Goal: Information Seeking & Learning: Learn about a topic

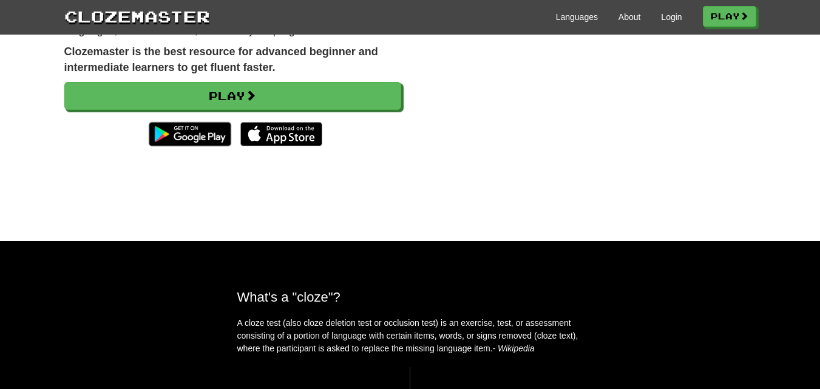
scroll to position [61, 0]
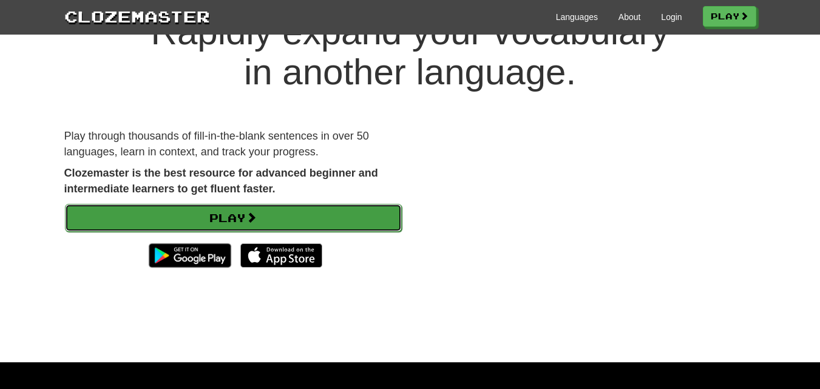
click at [304, 218] on link "Play" at bounding box center [233, 218] width 337 height 28
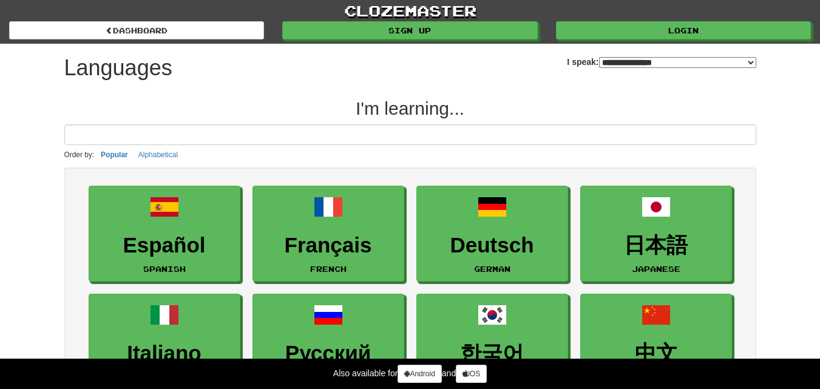
select select "*******"
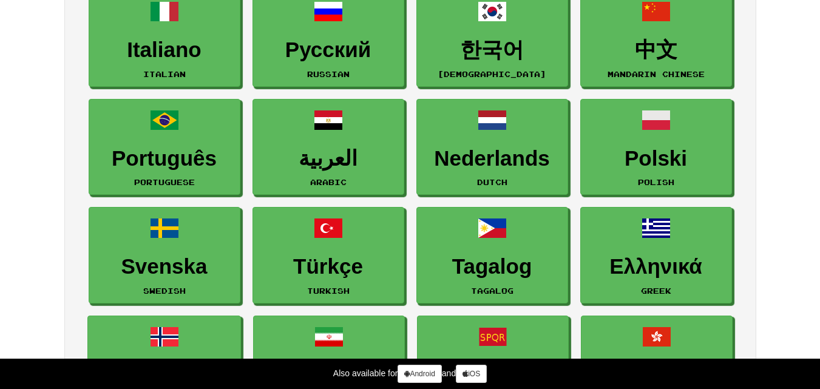
scroll to position [364, 0]
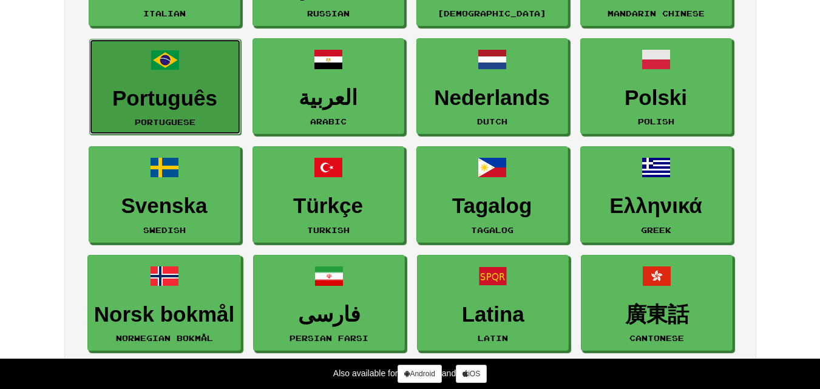
click at [163, 60] on span at bounding box center [165, 60] width 29 height 29
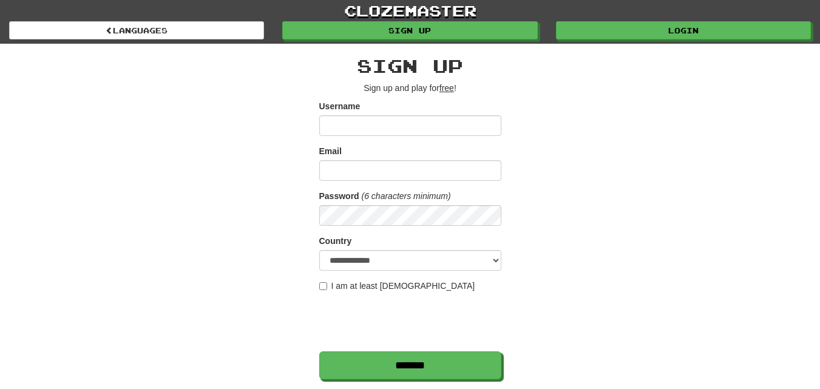
scroll to position [61, 0]
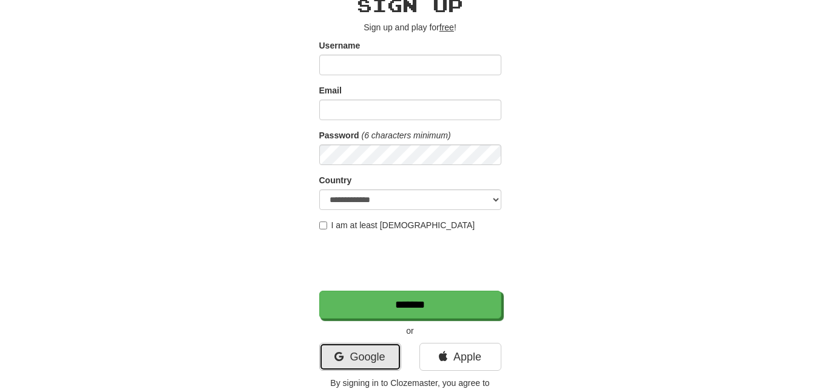
click at [384, 356] on link "Google" at bounding box center [360, 357] width 82 height 28
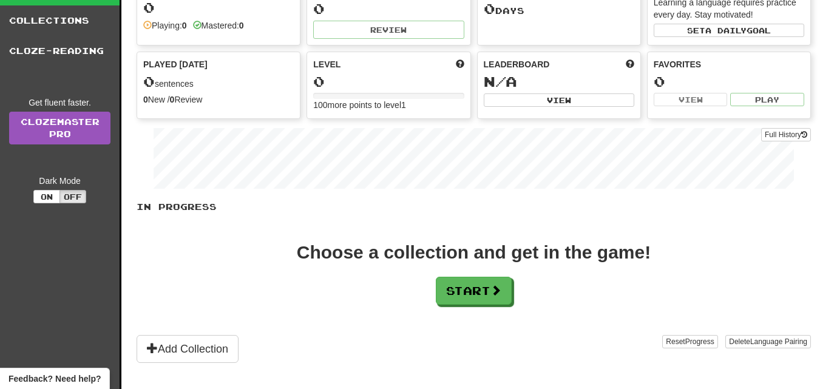
scroll to position [243, 0]
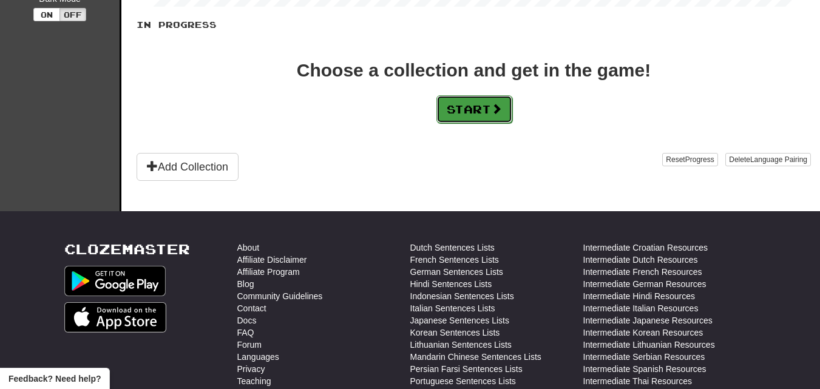
click at [473, 99] on button "Start" at bounding box center [475, 109] width 76 height 28
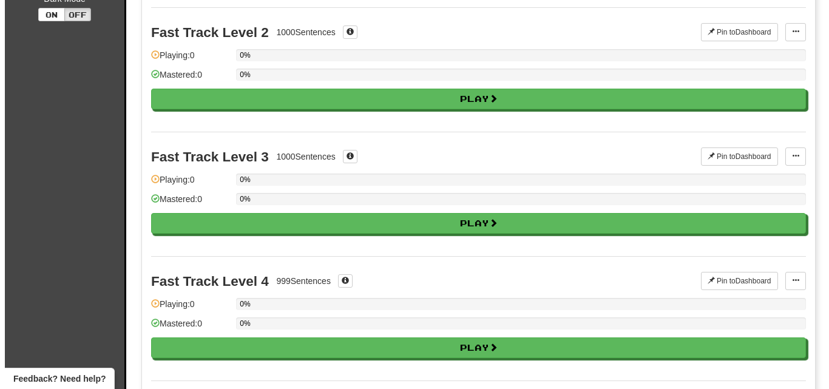
scroll to position [0, 0]
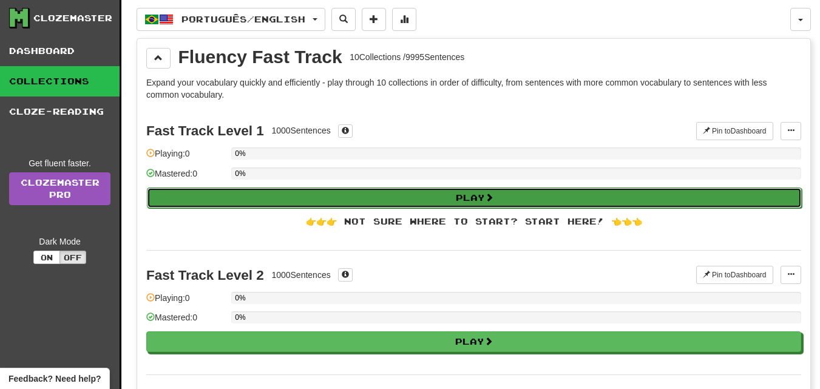
click at [477, 196] on button "Play" at bounding box center [474, 198] width 655 height 21
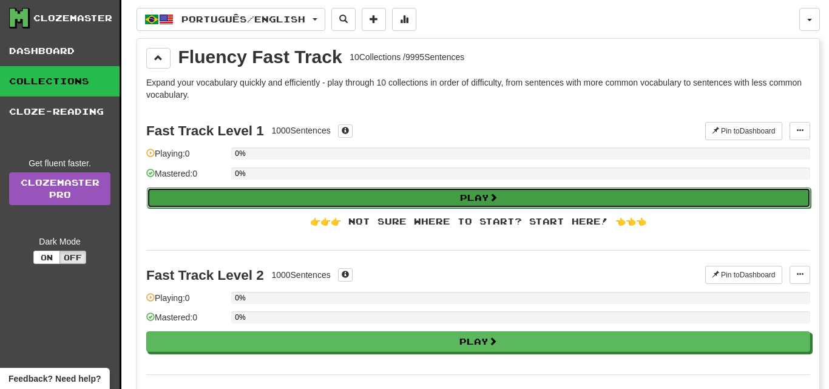
select select "**"
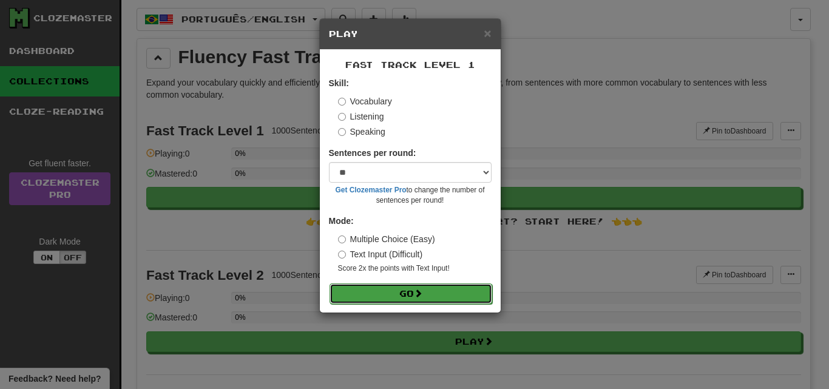
click at [413, 291] on button "Go" at bounding box center [411, 294] width 163 height 21
